Goal: Navigation & Orientation: Find specific page/section

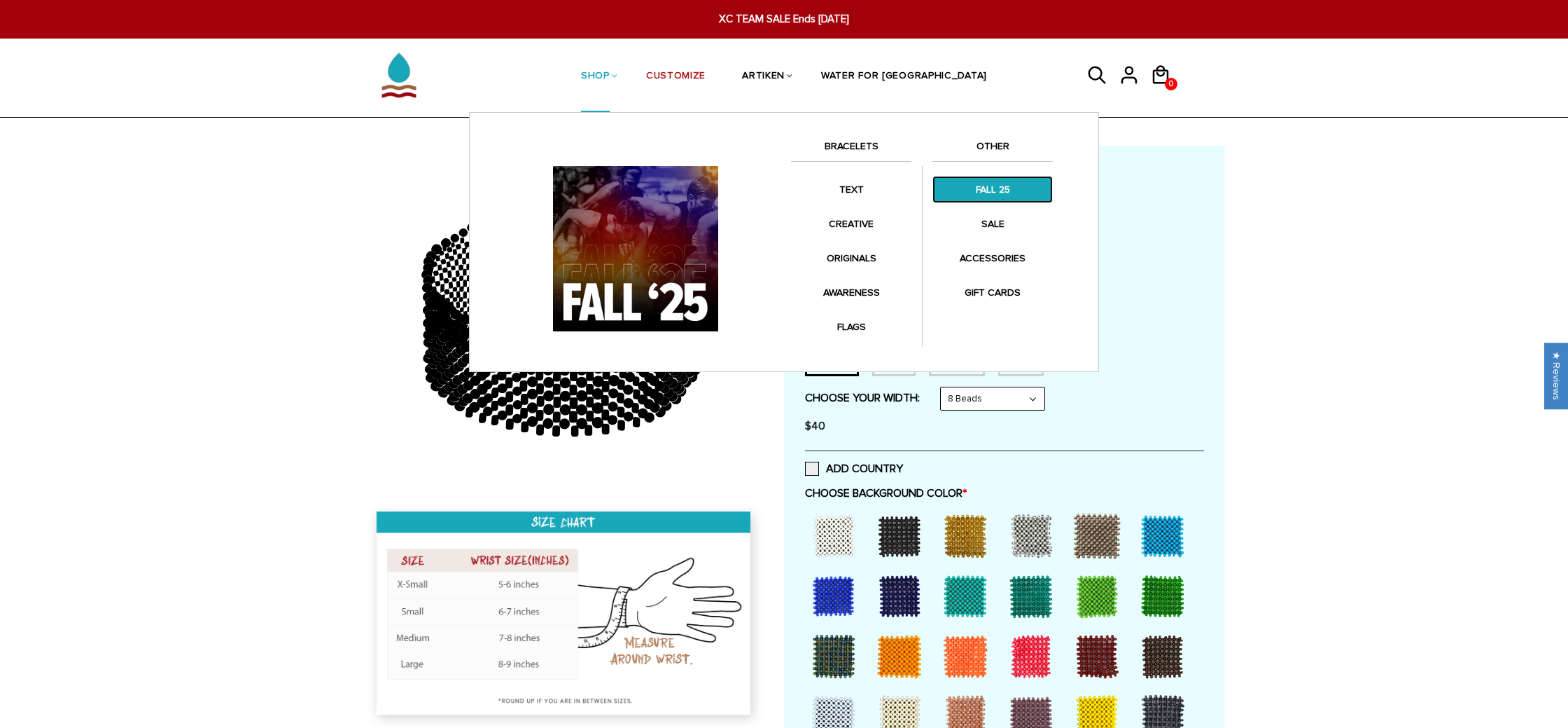
click at [1006, 193] on link "FALL 25" at bounding box center [993, 190] width 120 height 27
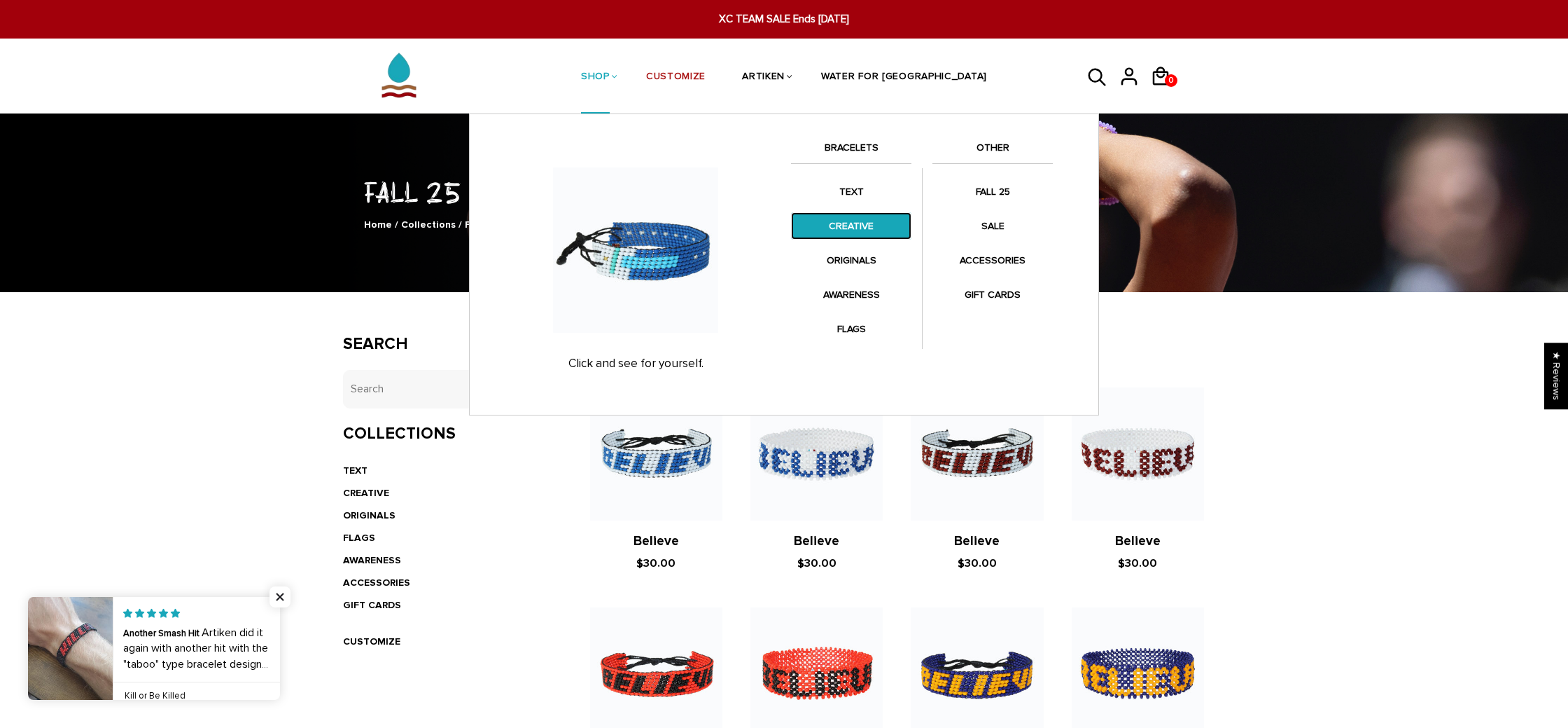
click at [865, 231] on link "CREATIVE" at bounding box center [851, 226] width 120 height 27
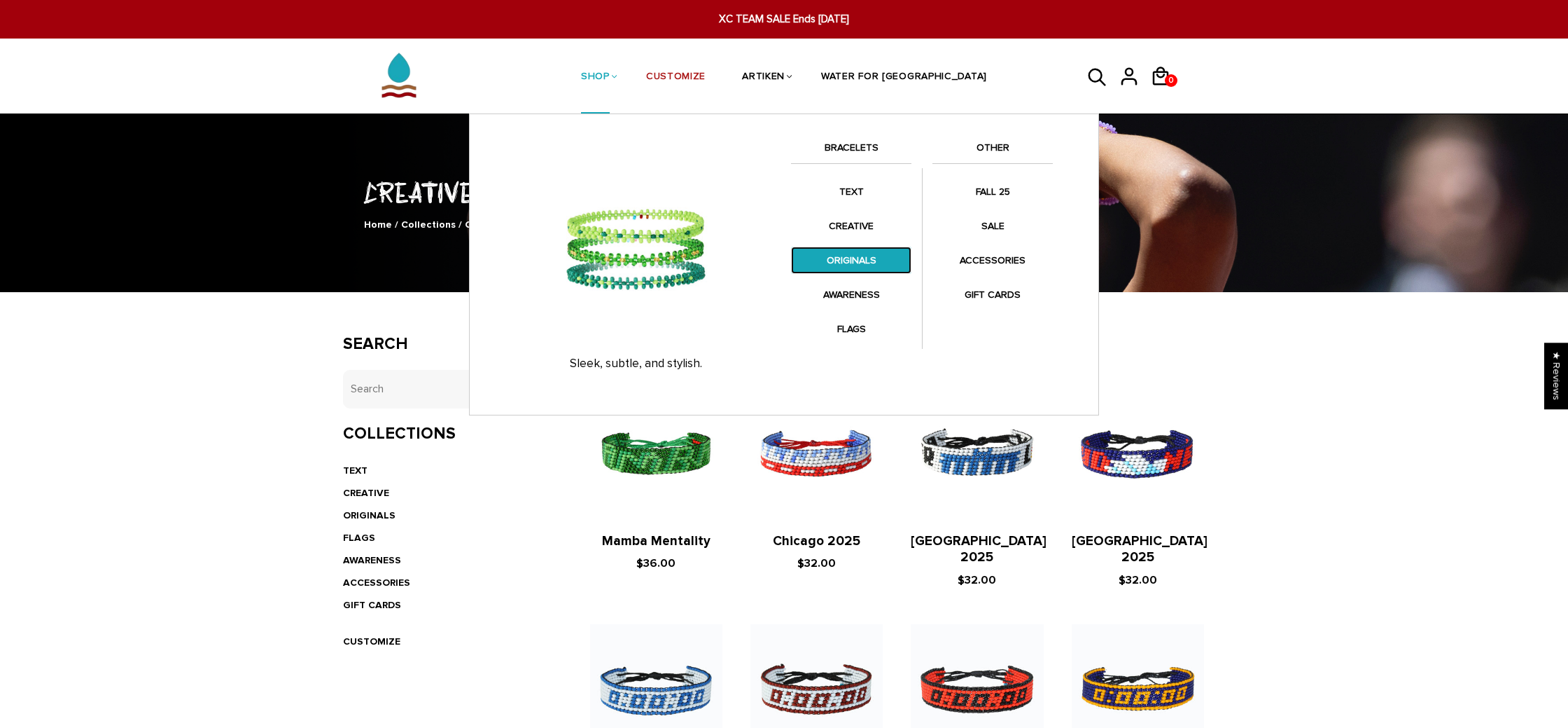
click at [868, 261] on link "ORIGINALS" at bounding box center [851, 260] width 120 height 27
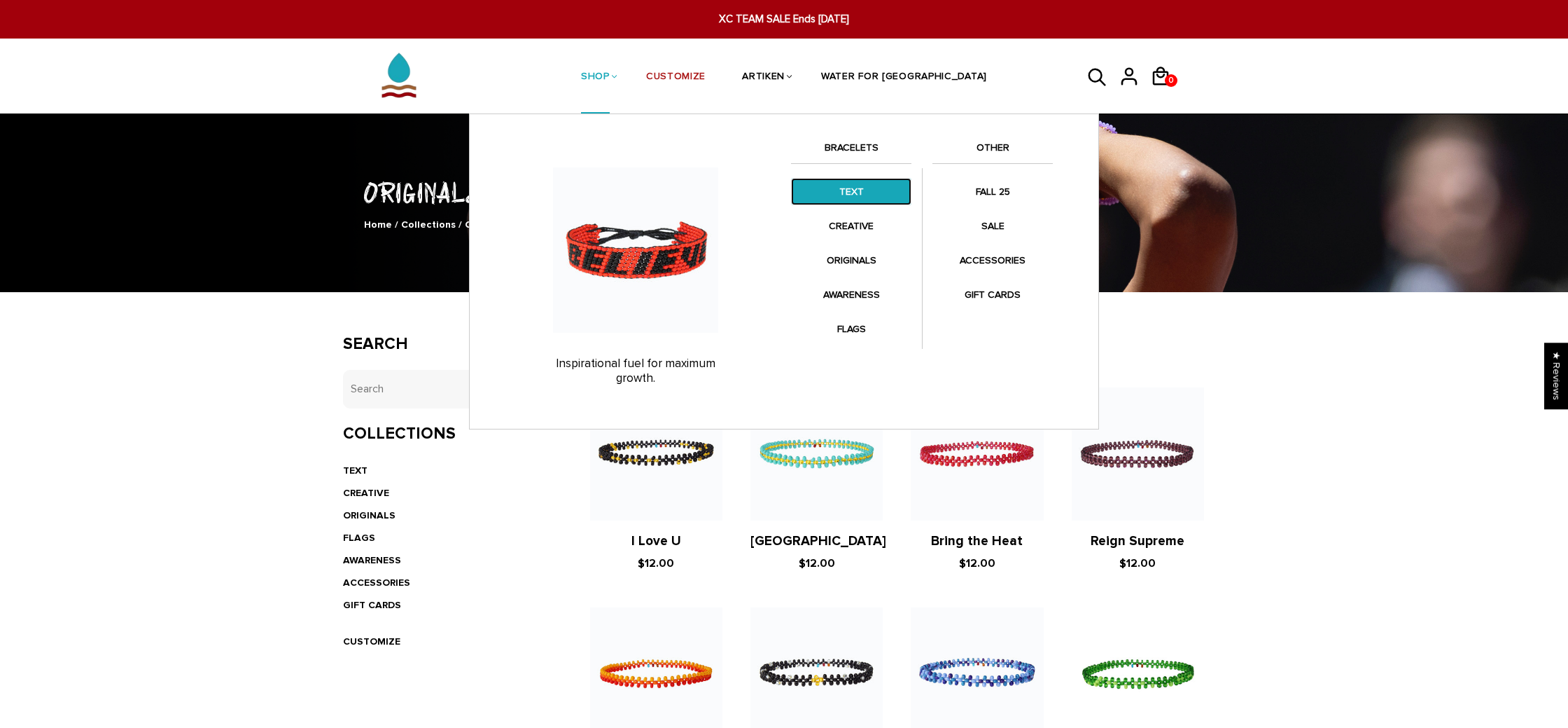
click at [867, 193] on link "TEXT" at bounding box center [851, 191] width 120 height 27
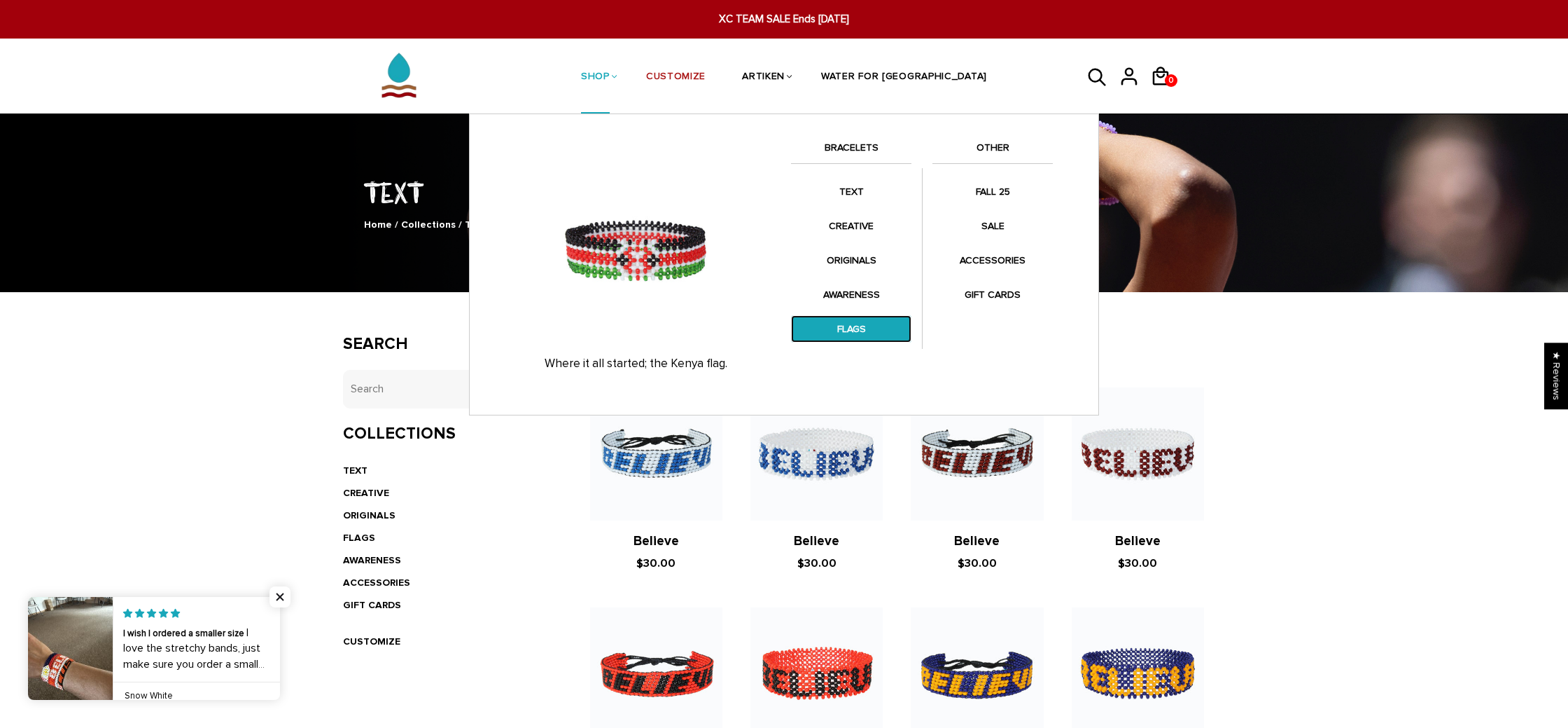
click at [869, 334] on link "FLAGS" at bounding box center [851, 329] width 120 height 27
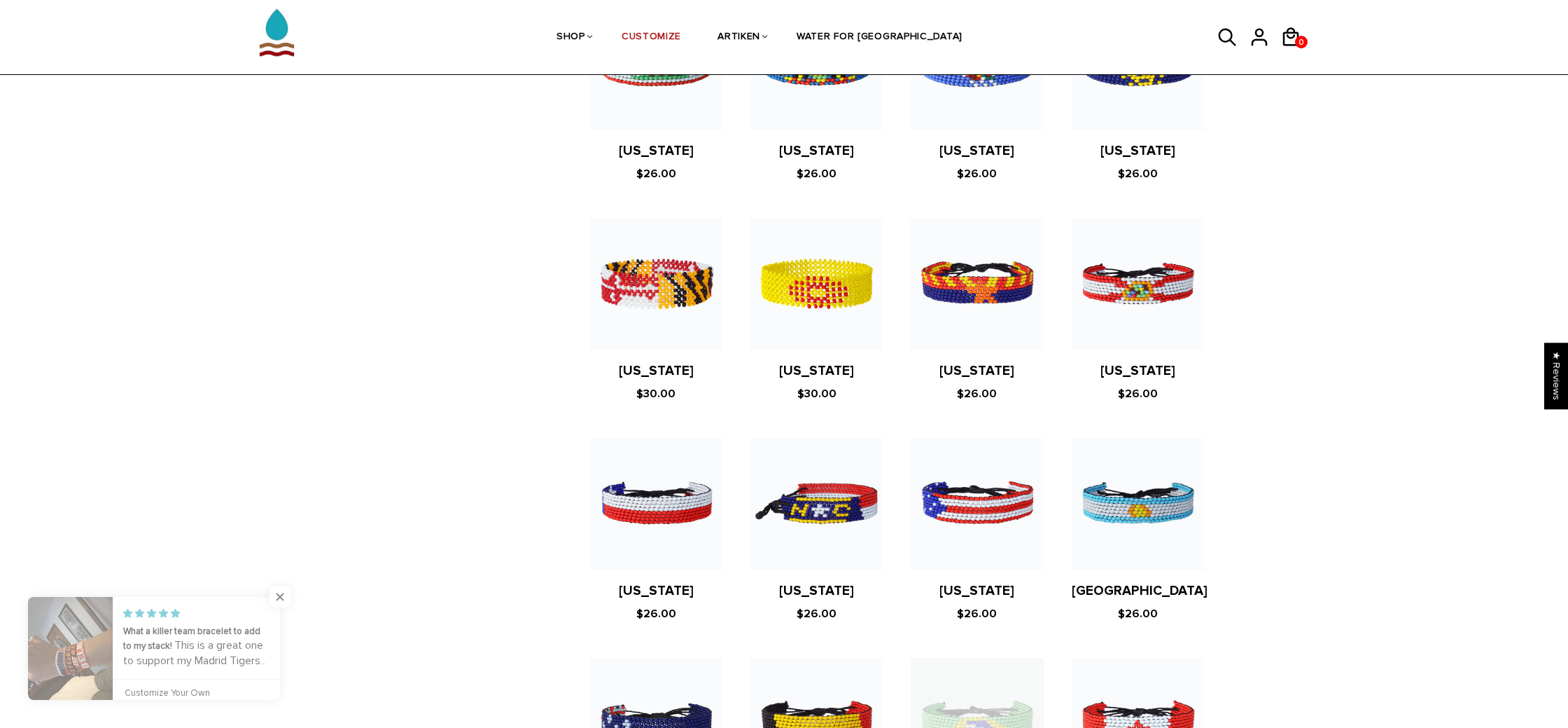
scroll to position [885, 0]
